Goal: Task Accomplishment & Management: Use online tool/utility

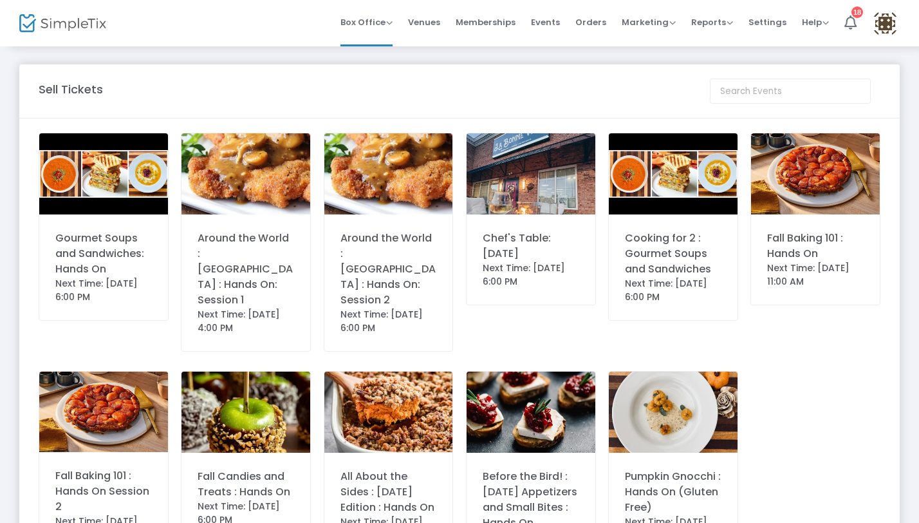
click at [82, 20] on img at bounding box center [62, 23] width 87 height 19
